Goal: Navigation & Orientation: Find specific page/section

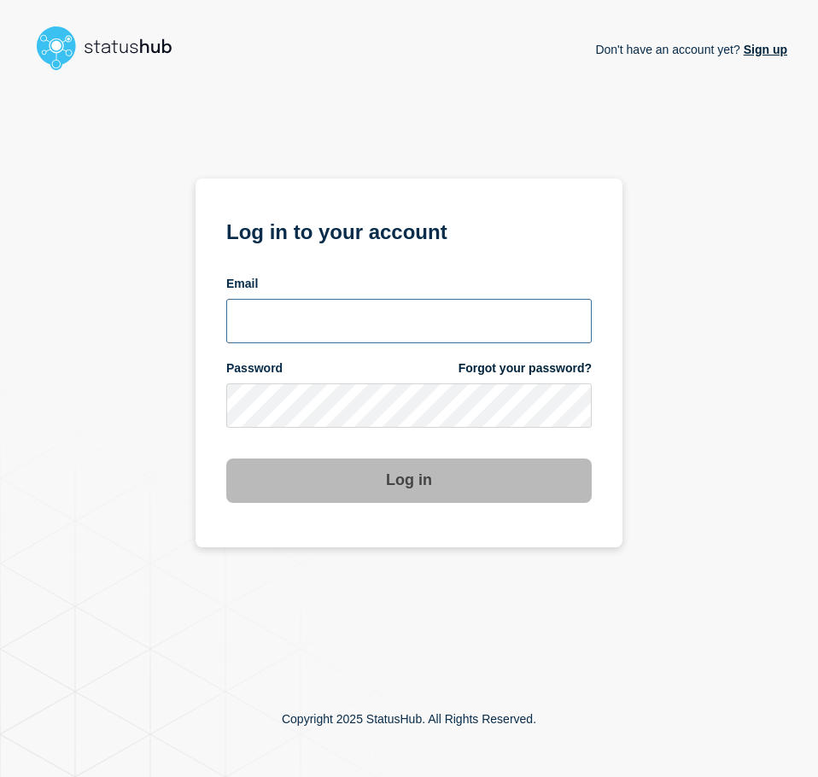
click at [345, 331] on input "email input" at bounding box center [409, 321] width 366 height 44
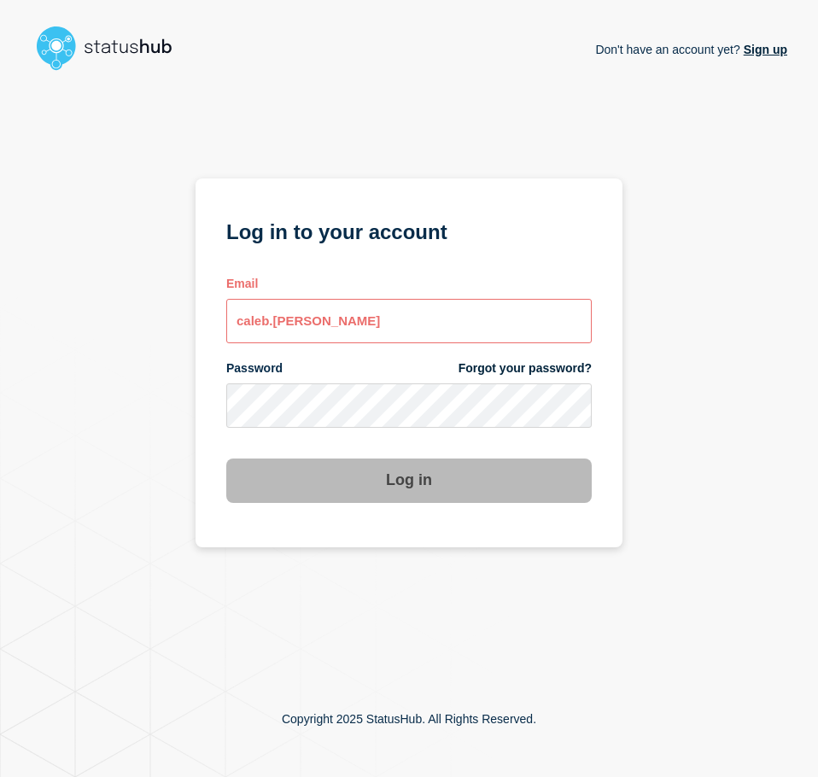
click at [501, 328] on input "caleb.stahr" at bounding box center [409, 321] width 366 height 44
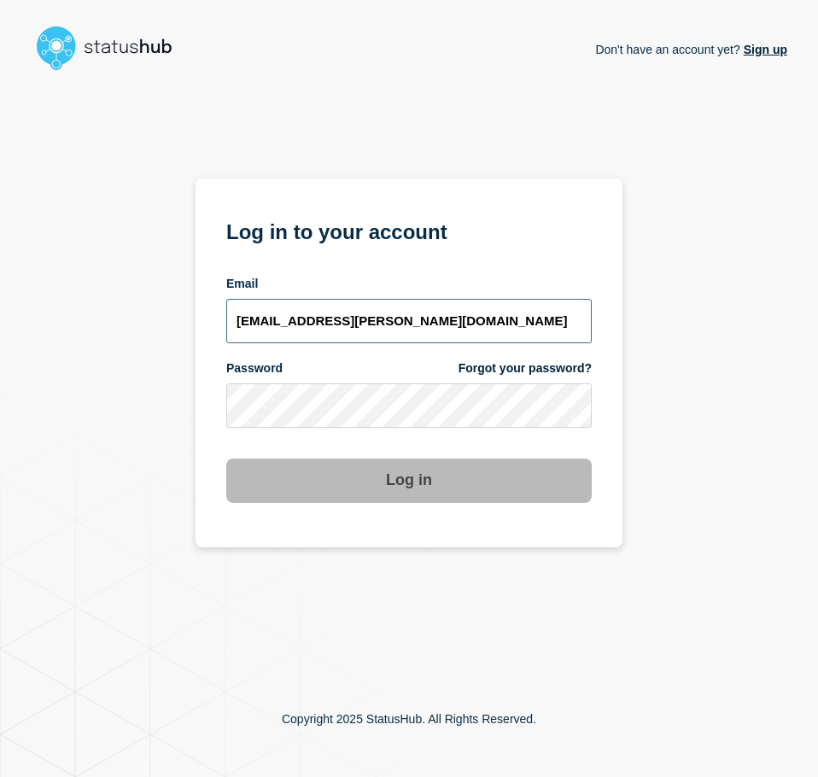
type input "caleb.stahr@conexon.us"
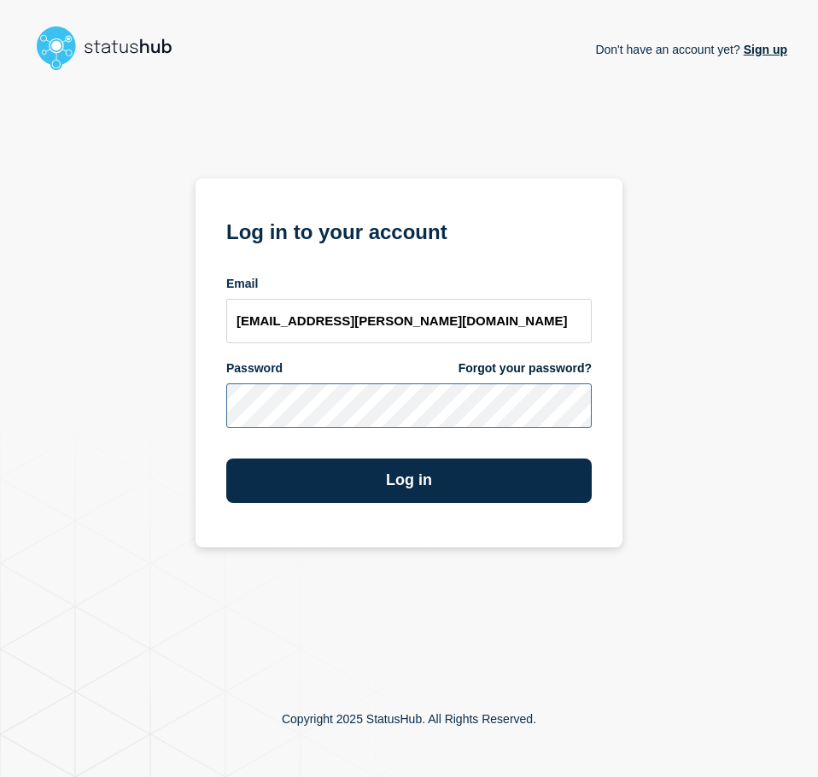
click at [226, 459] on button "Log in" at bounding box center [409, 481] width 366 height 44
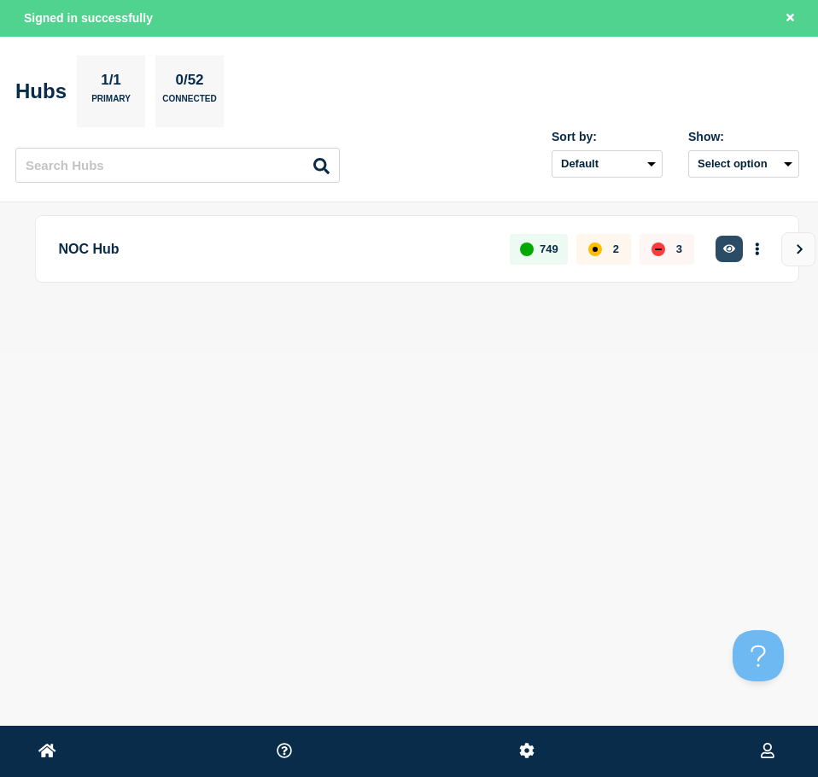
click at [726, 252] on icon "button" at bounding box center [730, 248] width 13 height 9
